Goal: Book appointment/travel/reservation

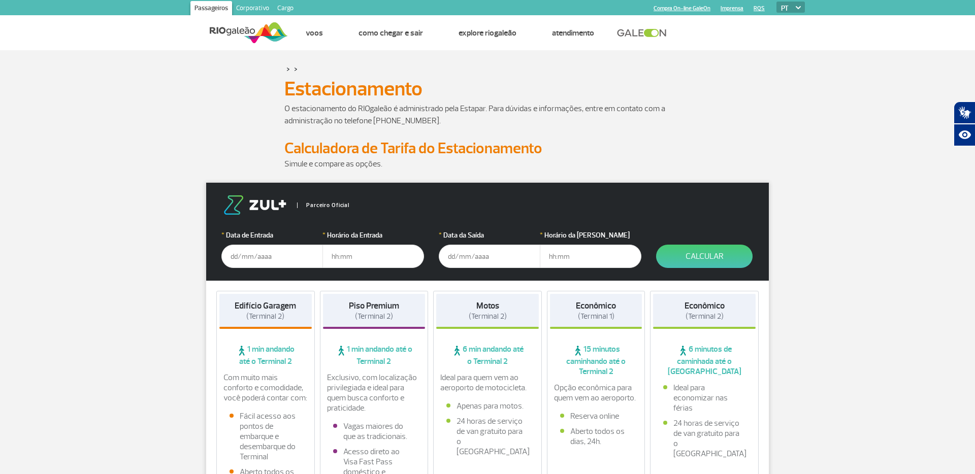
click at [669, 9] on link "Compra On-line GaleOn" at bounding box center [681, 8] width 57 height 7
click at [267, 259] on input "text" at bounding box center [272, 256] width 102 height 23
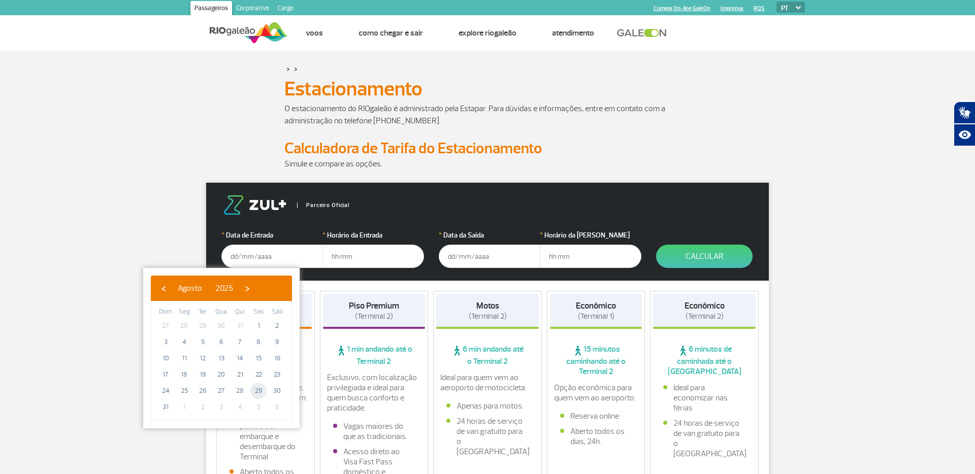
click at [258, 392] on span "29" at bounding box center [258, 391] width 16 height 16
type input "[DATE]"
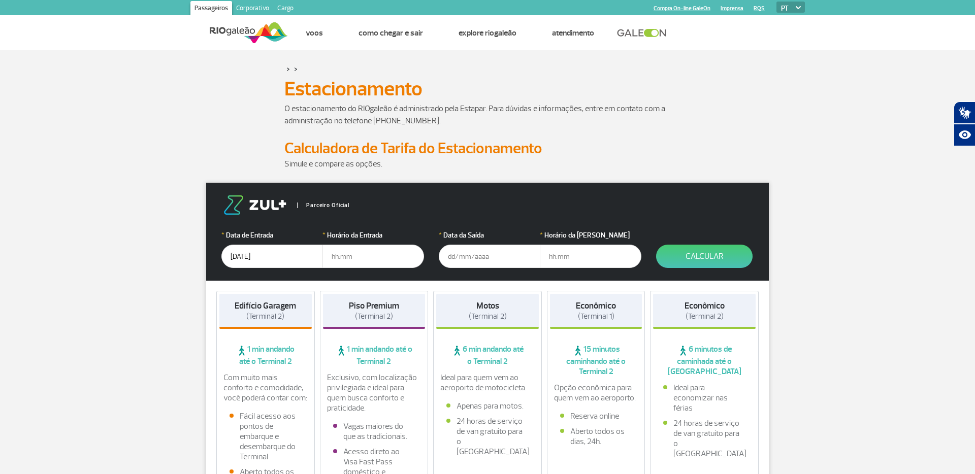
click at [356, 258] on input "text" at bounding box center [373, 256] width 102 height 23
type input "04:00"
click at [448, 253] on input "text" at bounding box center [490, 255] width 102 height 23
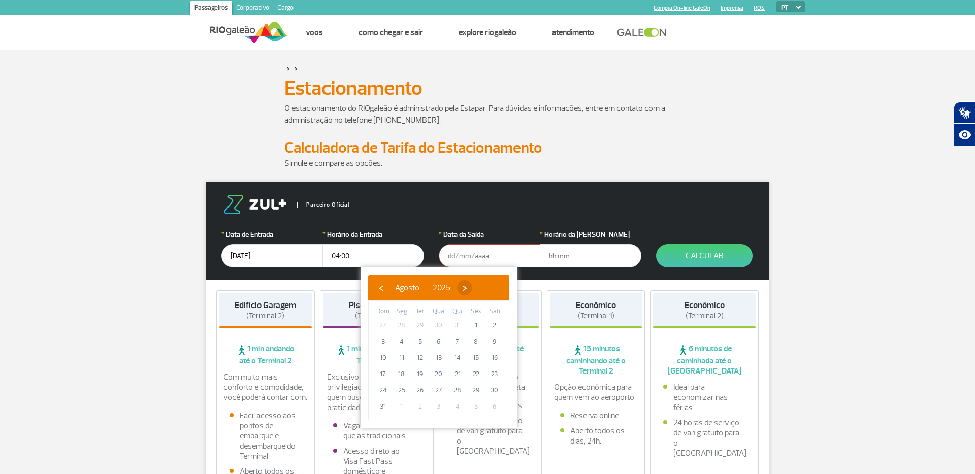
click at [472, 289] on span "›" at bounding box center [464, 287] width 15 height 15
click at [418, 328] on span "2" at bounding box center [420, 325] width 16 height 16
type input "[DATE]"
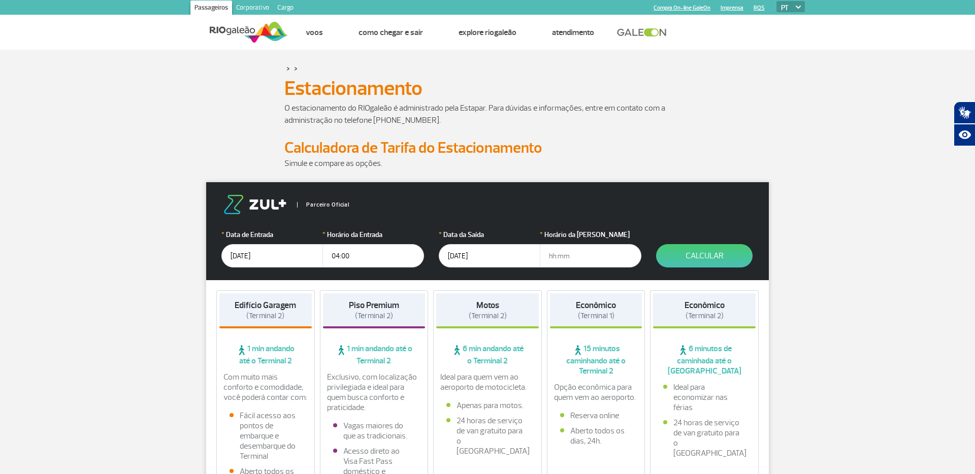
click at [576, 257] on input "text" at bounding box center [591, 255] width 102 height 23
type input "1"
type input "23:30"
click at [687, 256] on button "Calcular" at bounding box center [704, 255] width 96 height 23
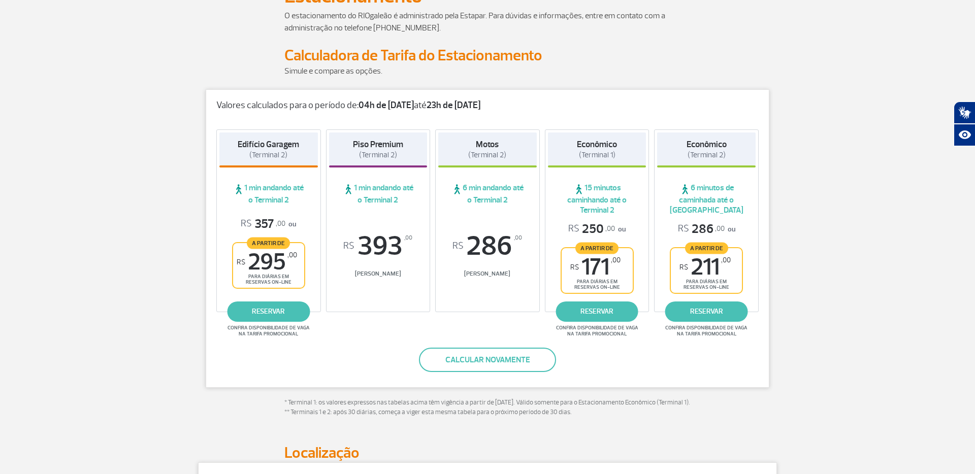
scroll to position [94, 0]
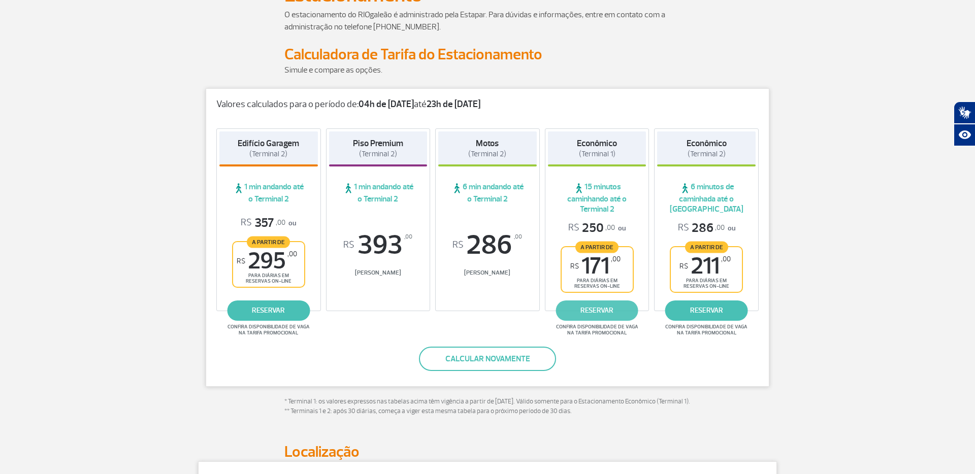
click at [608, 315] on link "reservar" at bounding box center [596, 311] width 83 height 20
